Goal: Information Seeking & Learning: Understand process/instructions

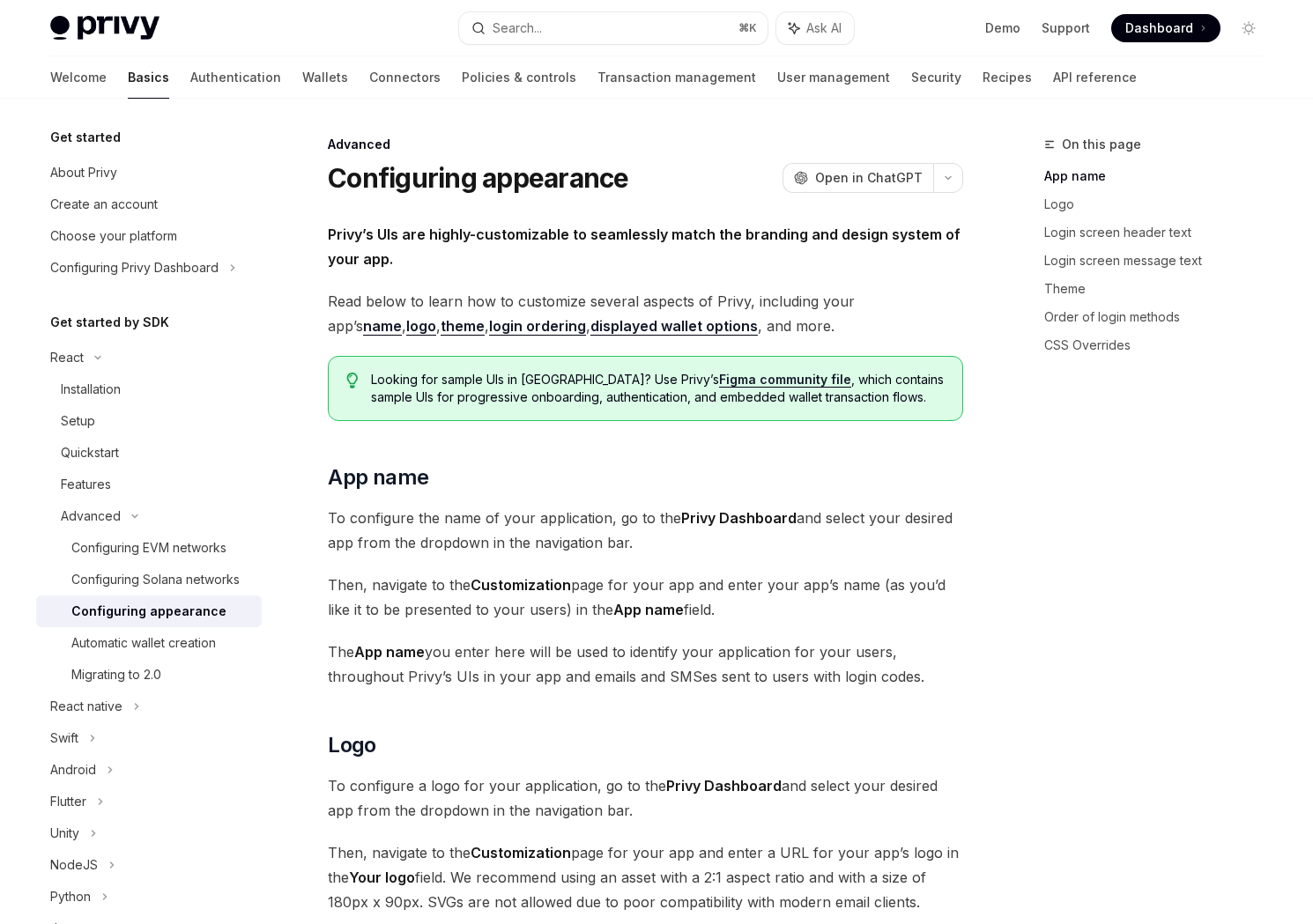
click at [526, 261] on span "Privy’s UIs are highly-customizable to seamlessly match the branding and design…" at bounding box center [645, 247] width 635 height 50
click at [851, 180] on span "Open in ChatGPT" at bounding box center [868, 178] width 108 height 17
click at [719, 377] on link "Figma community file" at bounding box center [785, 379] width 133 height 16
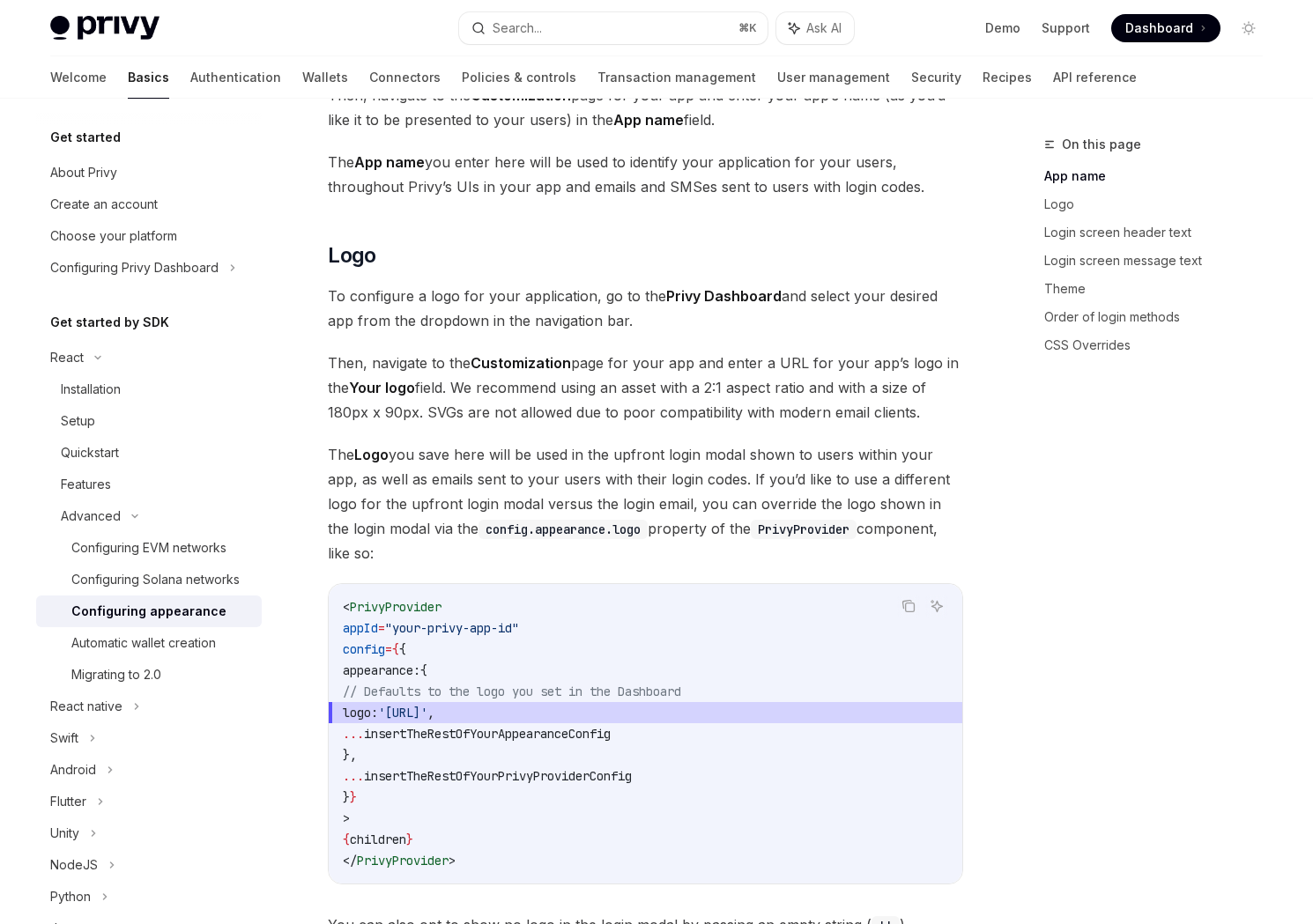
scroll to position [536, 0]
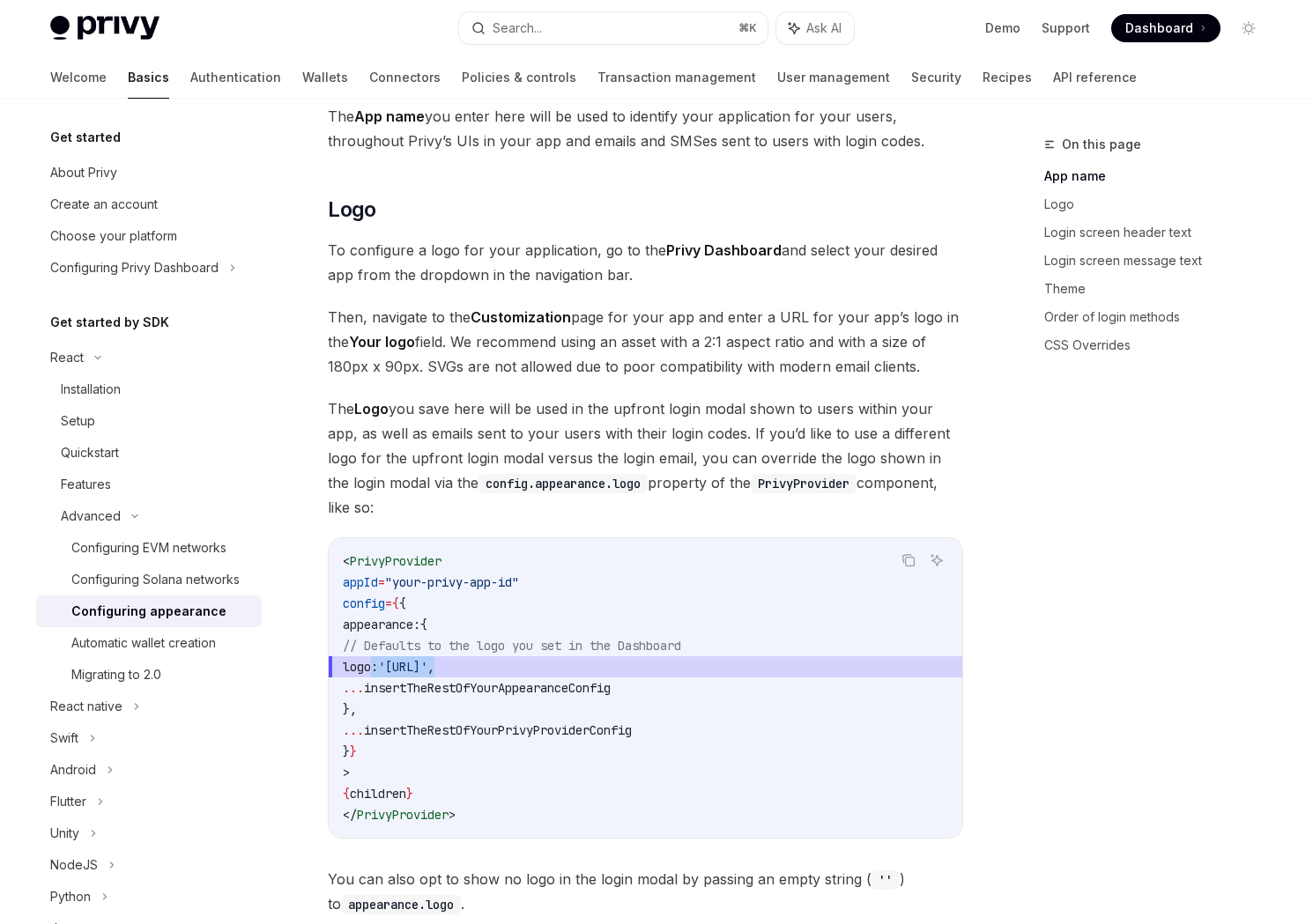
drag, startPoint x: 376, startPoint y: 639, endPoint x: 666, endPoint y: 647, distance: 290.1
click at [661, 656] on span "logo: 'https://your.logo.url' ," at bounding box center [645, 666] width 606 height 21
click at [427, 659] on span "'https://your.logo.url'" at bounding box center [403, 666] width 50 height 16
drag, startPoint x: 365, startPoint y: 641, endPoint x: 777, endPoint y: 629, distance: 412.2
click at [777, 629] on code "< PrivyProvider appId = "your-privy-app-id" config = { { appearance: { // Defau…" at bounding box center [645, 687] width 606 height 275
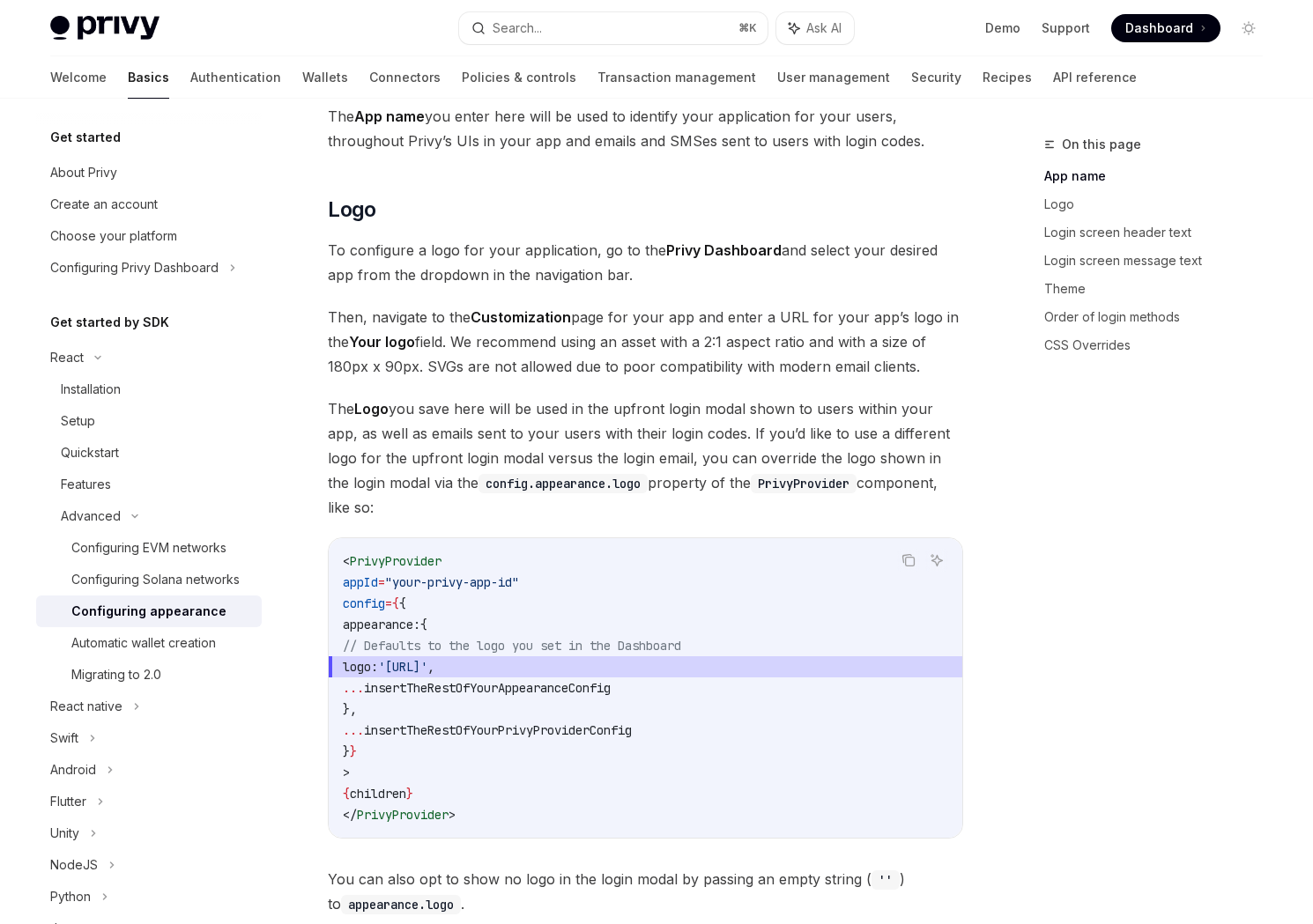
click at [427, 659] on span "'https://your.logo.url'" at bounding box center [403, 666] width 50 height 16
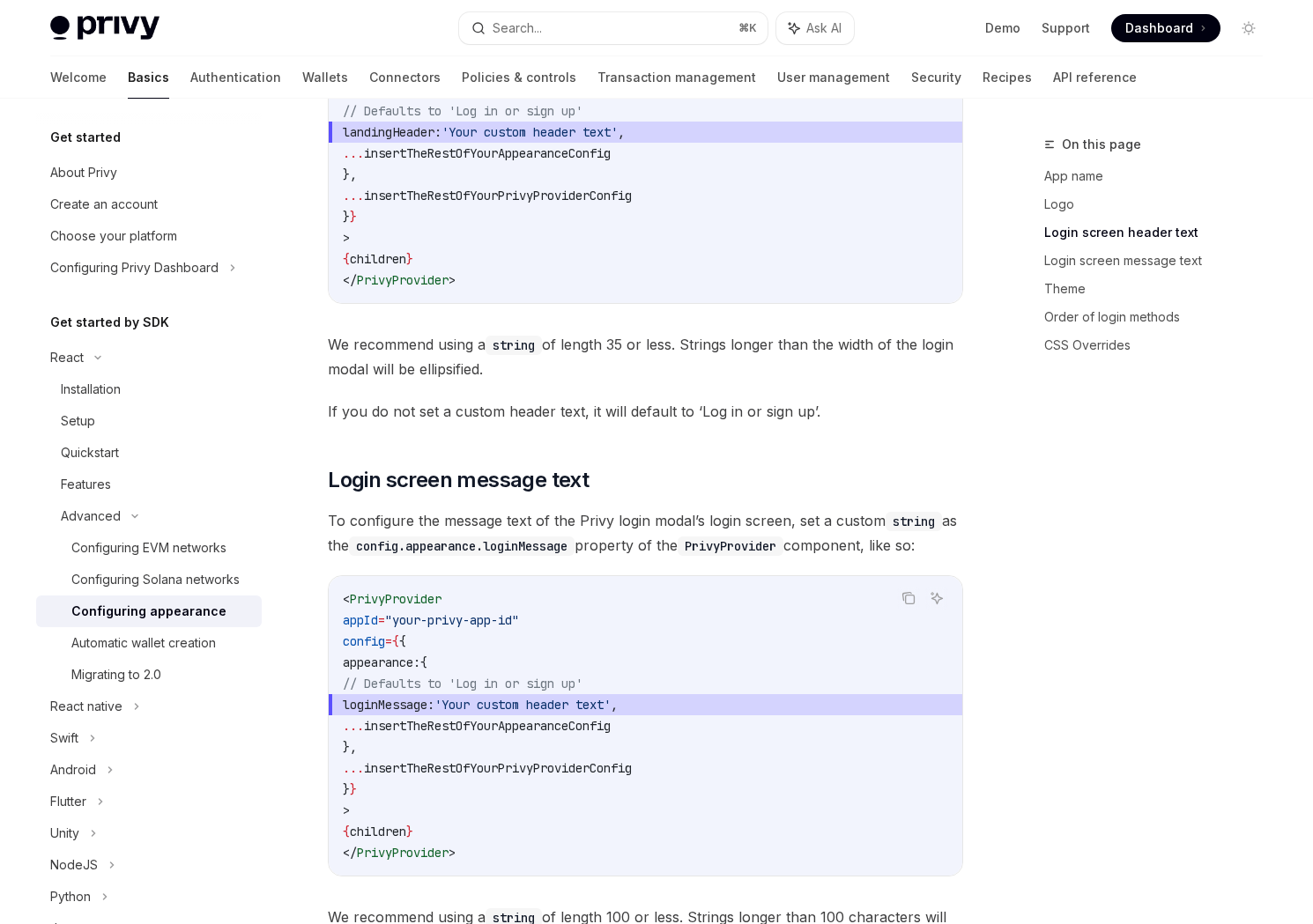
scroll to position [1599, 0]
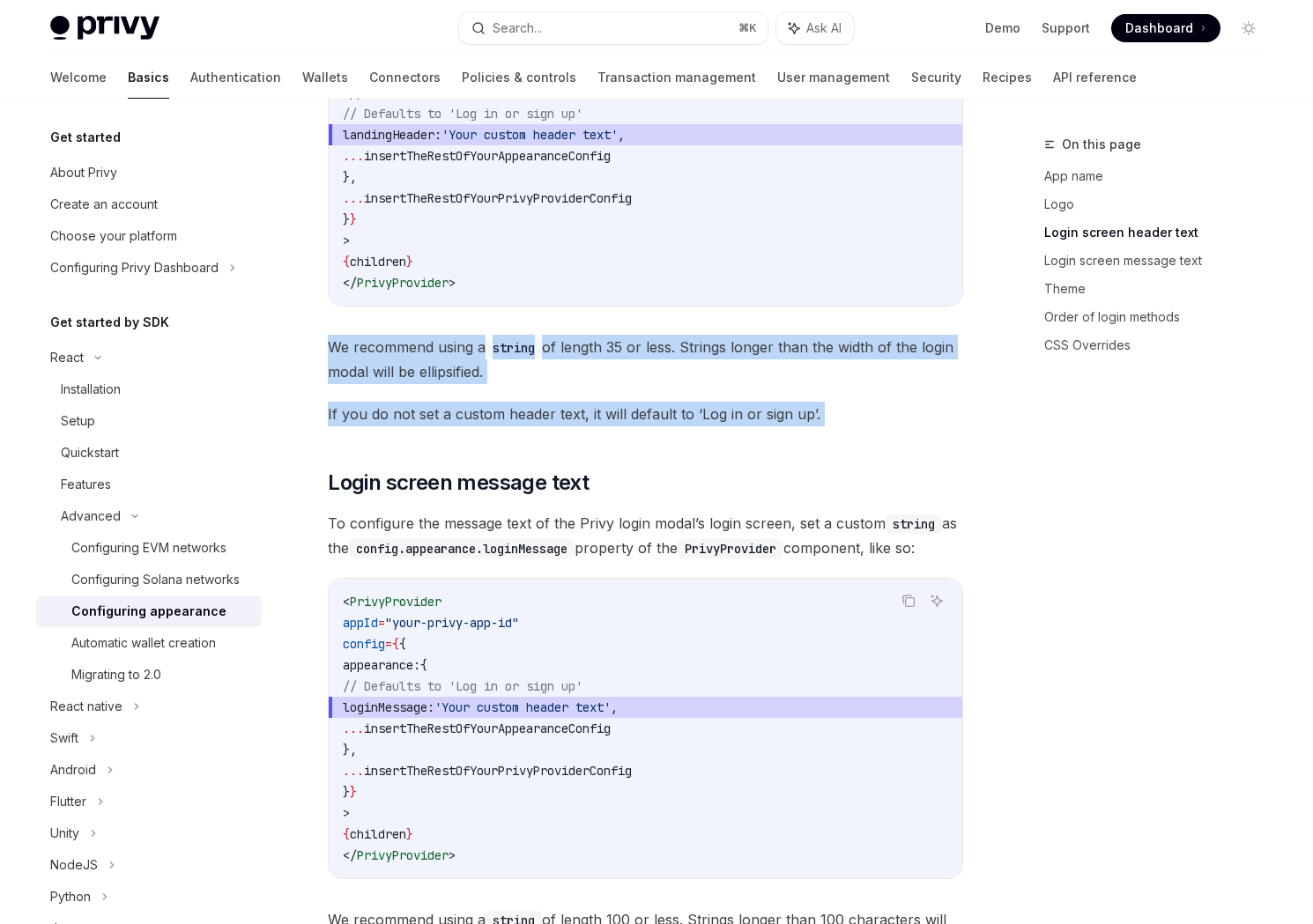
drag, startPoint x: 329, startPoint y: 341, endPoint x: 730, endPoint y: 462, distance: 418.9
click at [531, 383] on span "We recommend using a string of length 35 or less. Strings longer than the width…" at bounding box center [645, 360] width 635 height 50
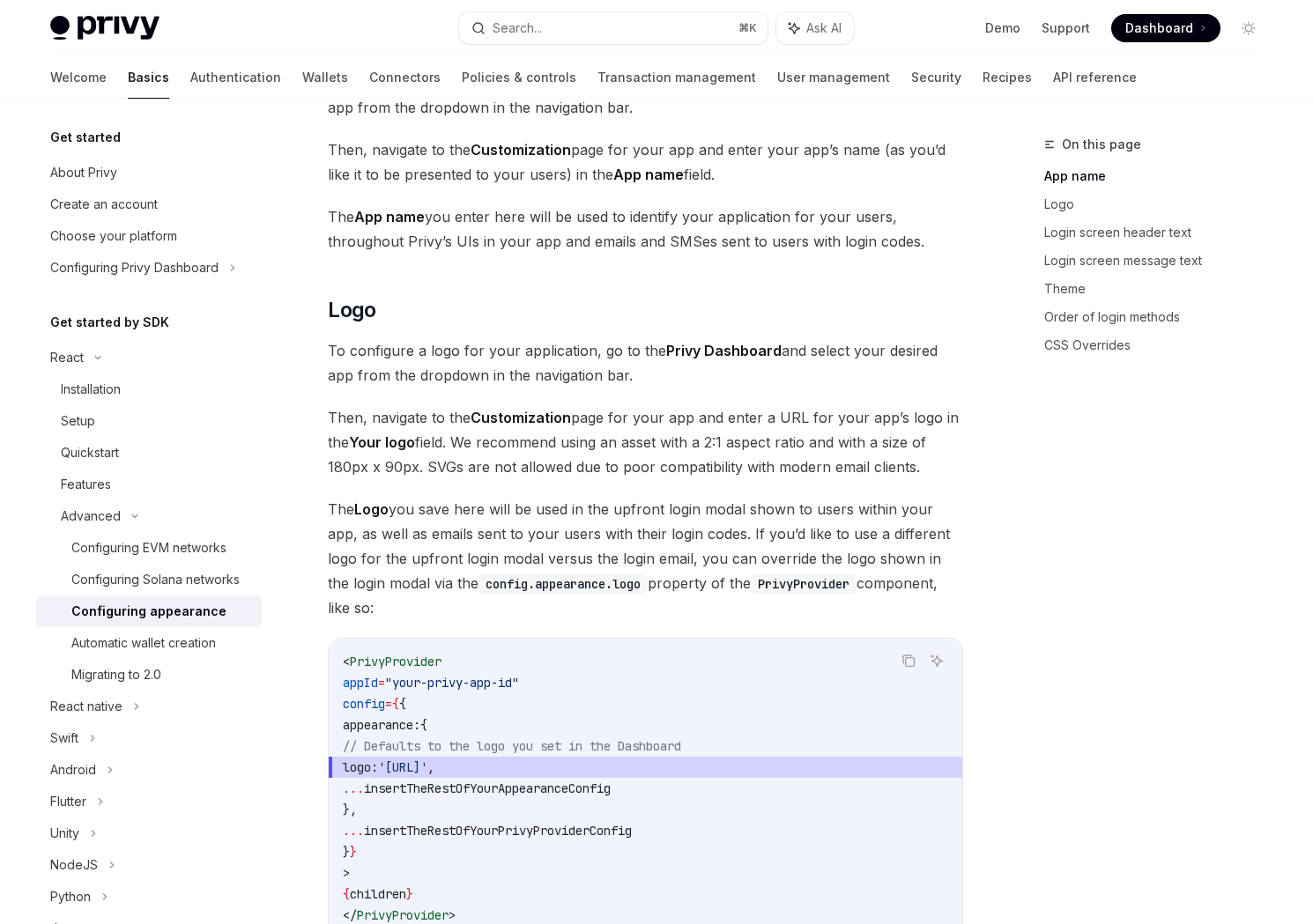
scroll to position [0, 0]
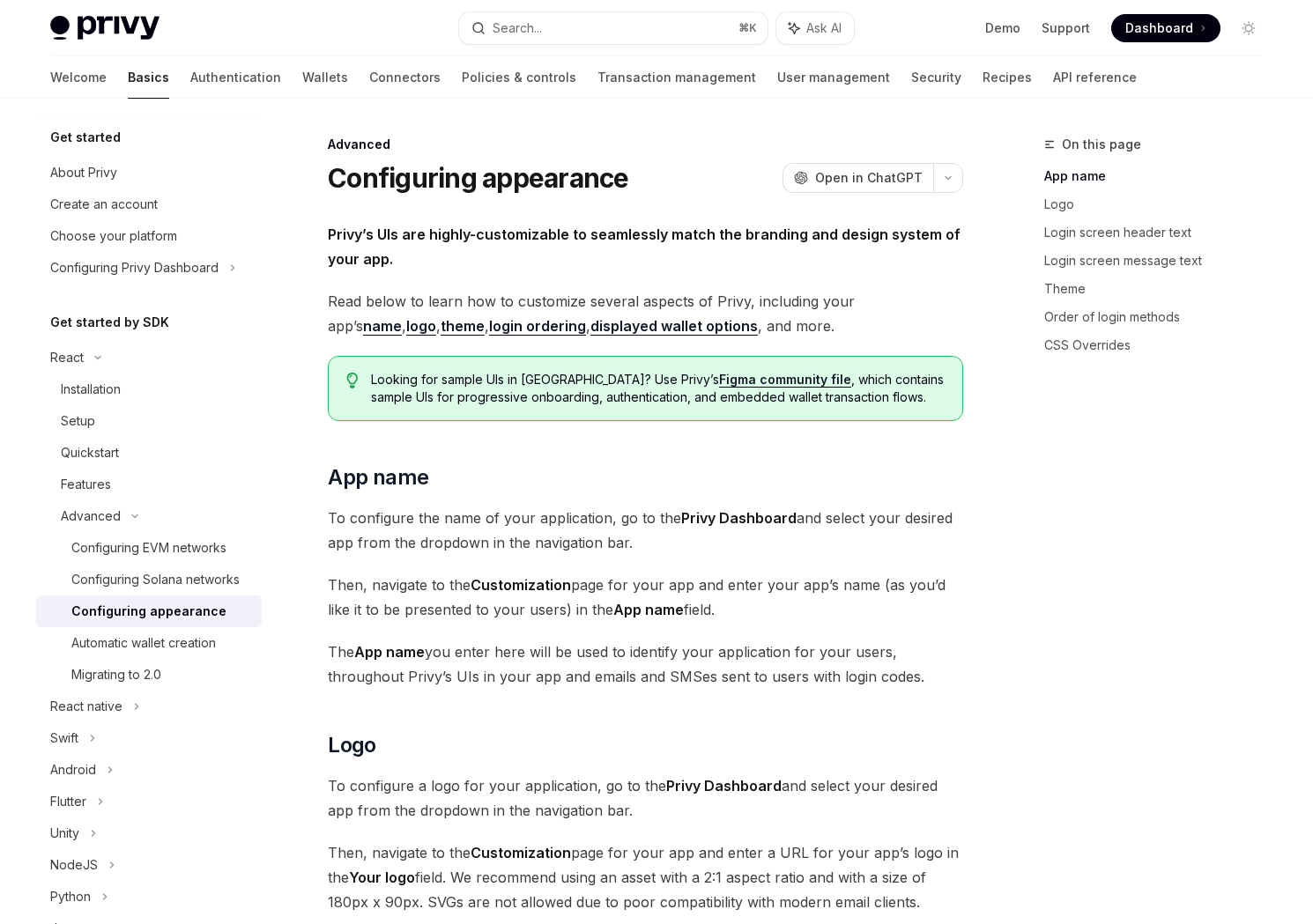
drag, startPoint x: 331, startPoint y: 511, endPoint x: 849, endPoint y: 639, distance: 533.6
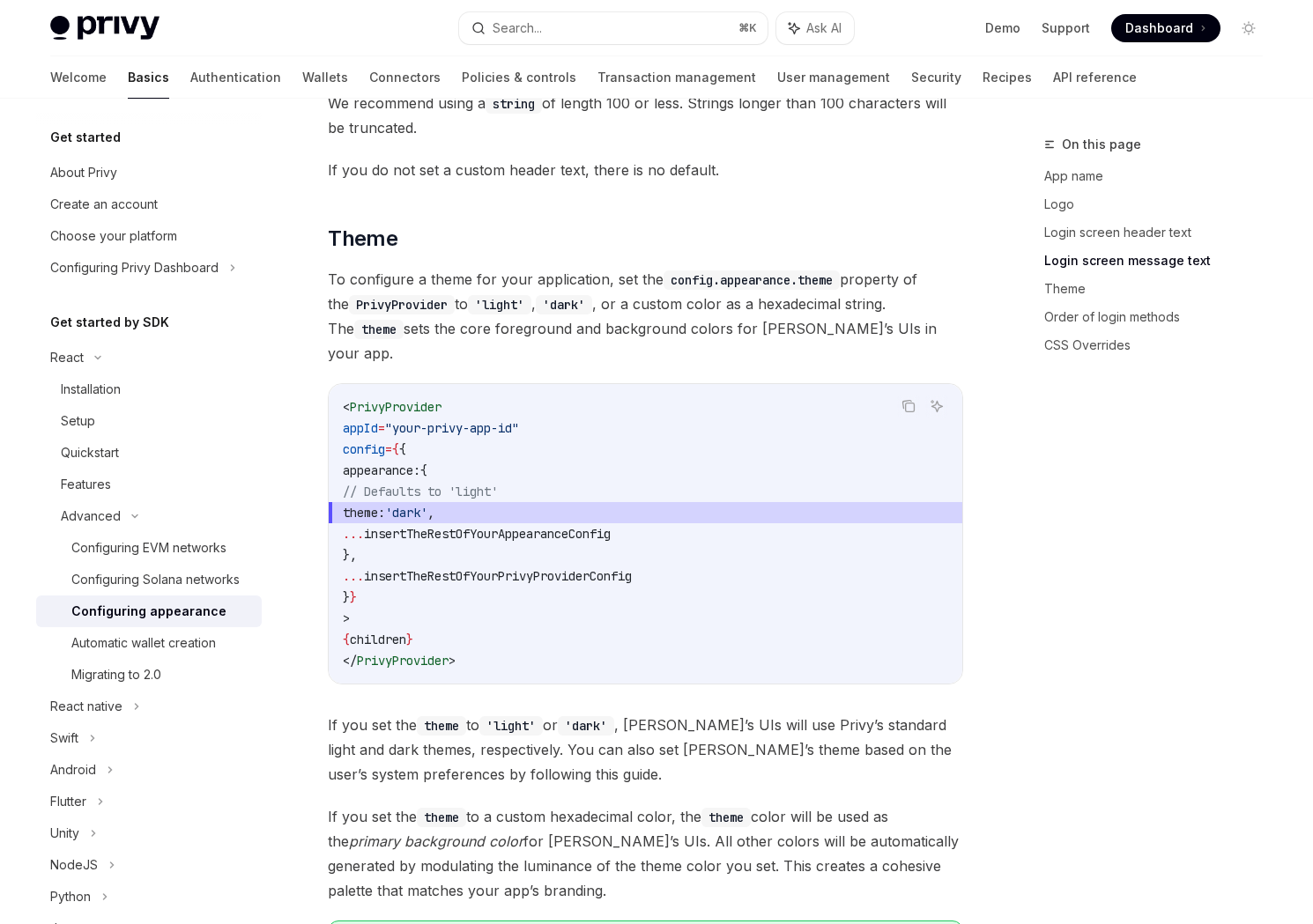
scroll to position [2413, 0]
drag, startPoint x: 360, startPoint y: 296, endPoint x: 668, endPoint y: 304, distance: 308.1
click at [668, 304] on span "To configure a theme for your application, set the config.appearance.theme prop…" at bounding box center [645, 318] width 635 height 98
click at [757, 319] on span "To configure a theme for your application, set the config.appearance.theme prop…" at bounding box center [645, 318] width 635 height 98
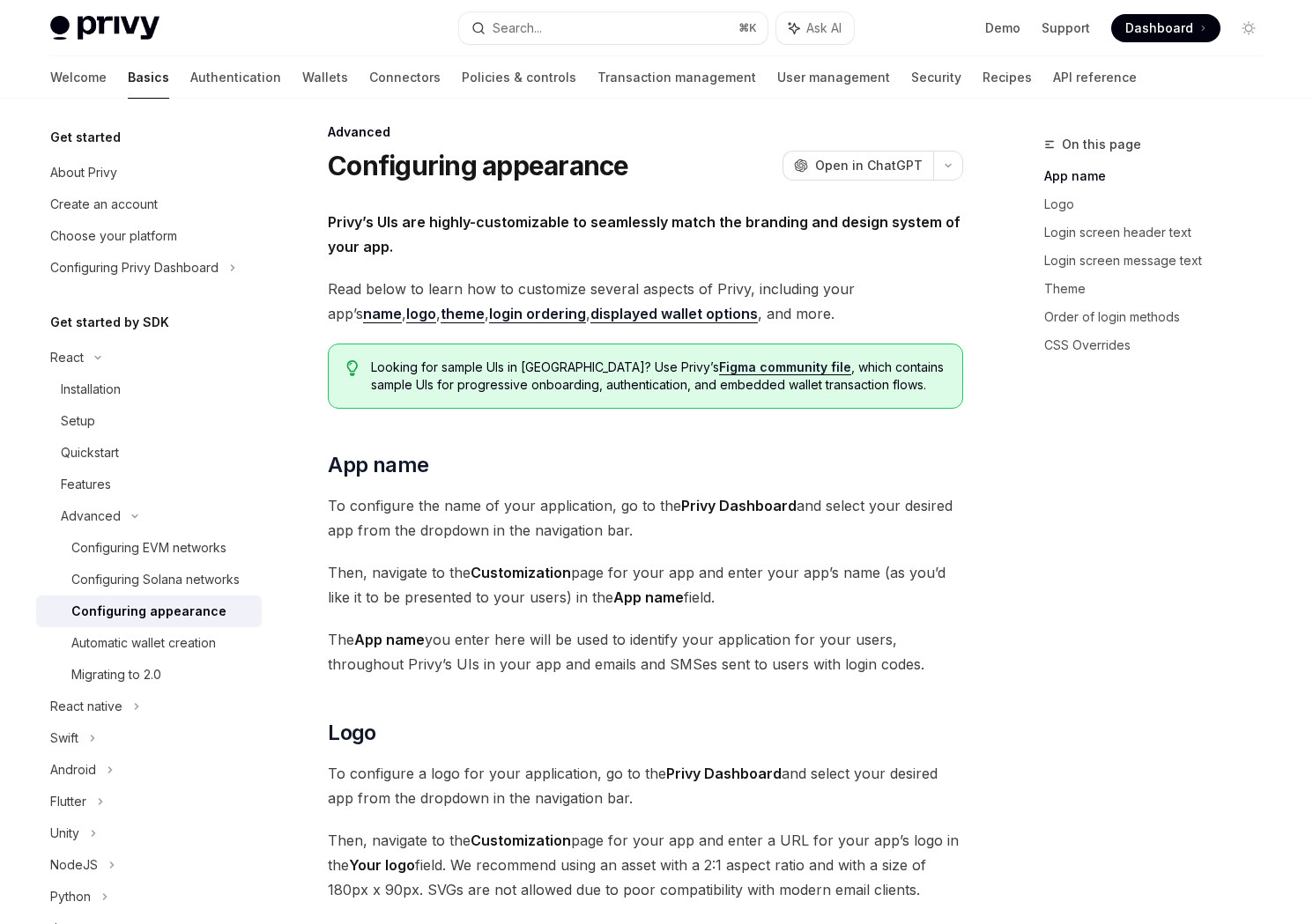
scroll to position [0, 0]
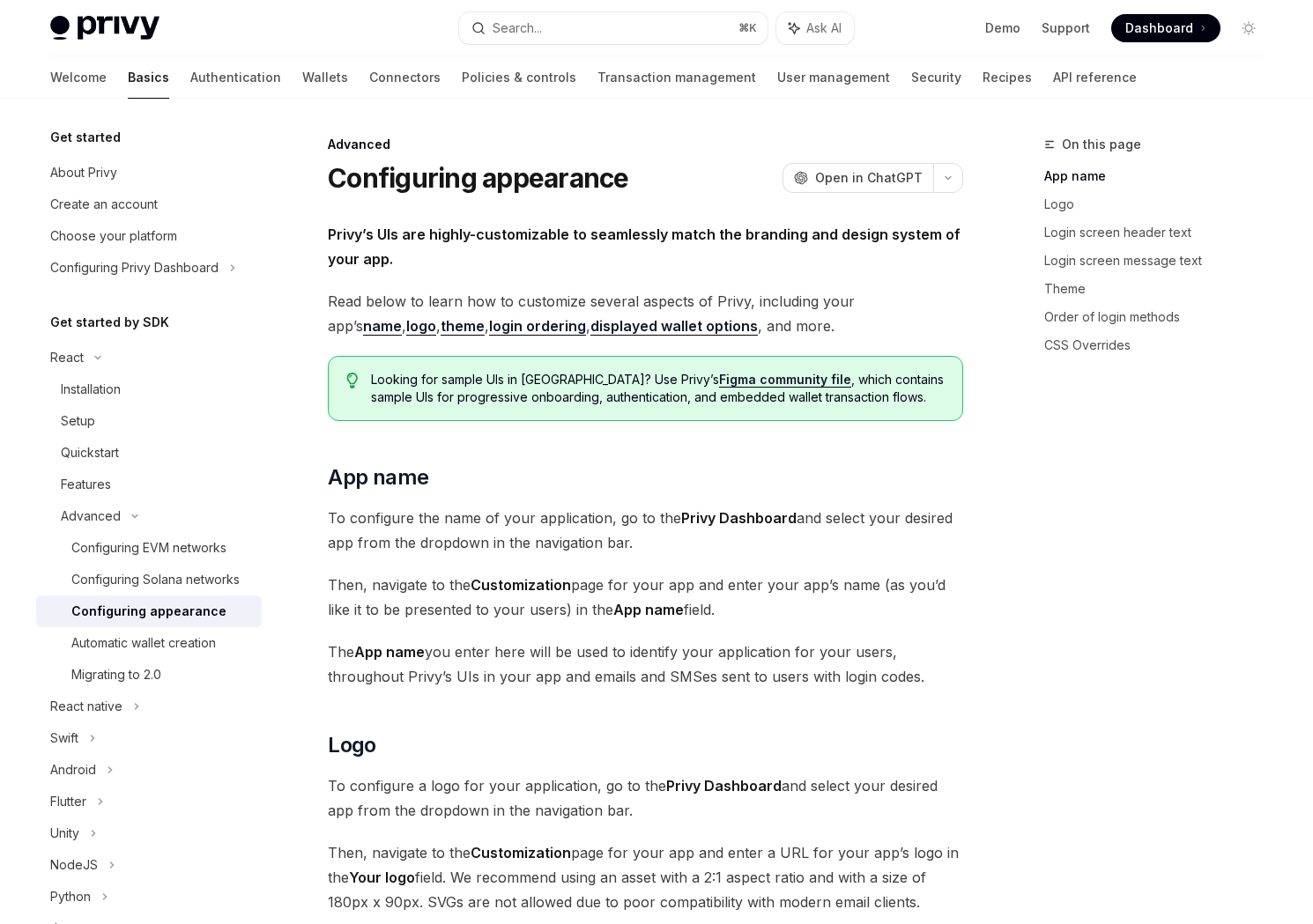
click at [719, 373] on link "Figma community file" at bounding box center [785, 379] width 133 height 16
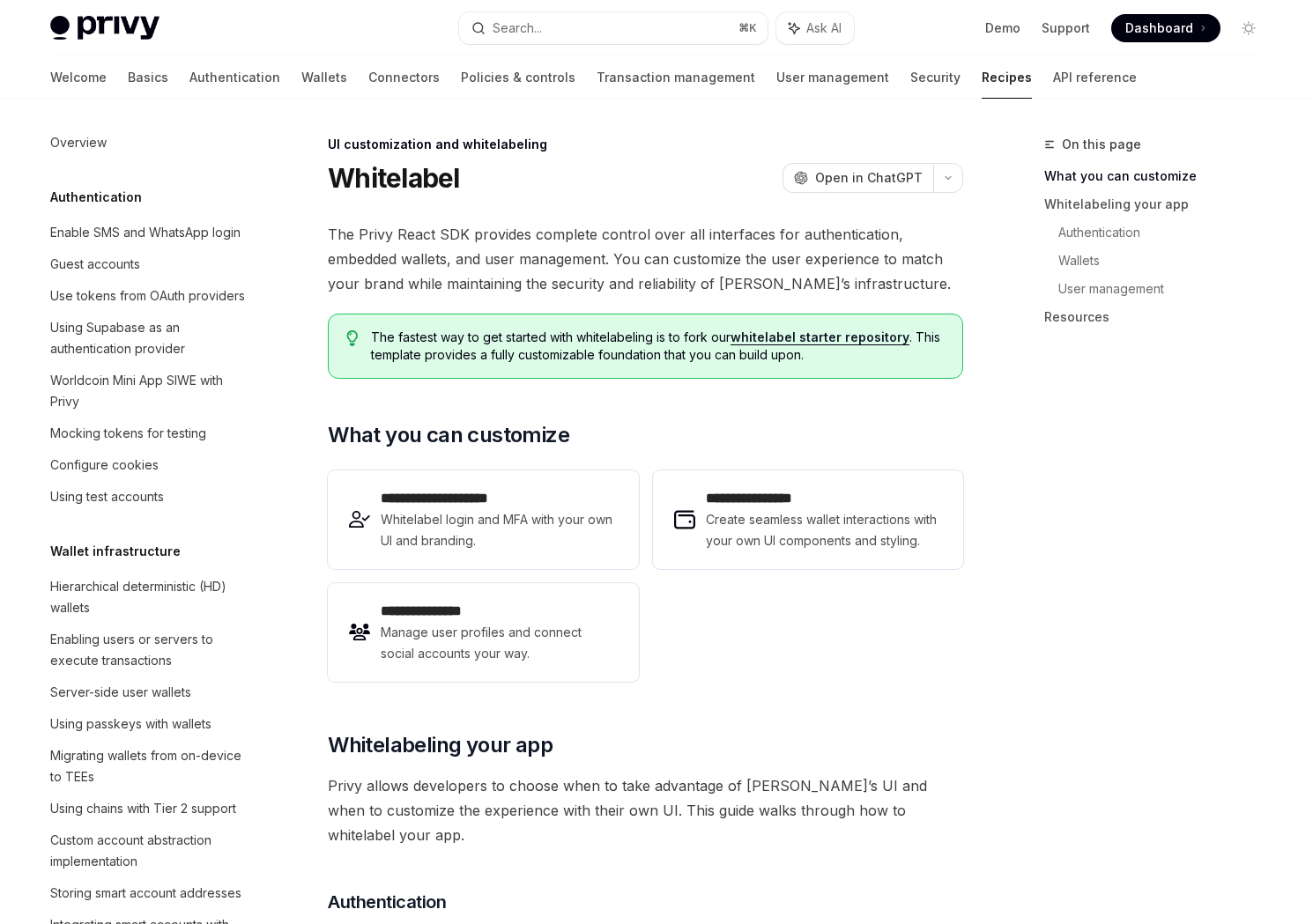
scroll to position [577, 0]
